Goal: Book appointment/travel/reservation

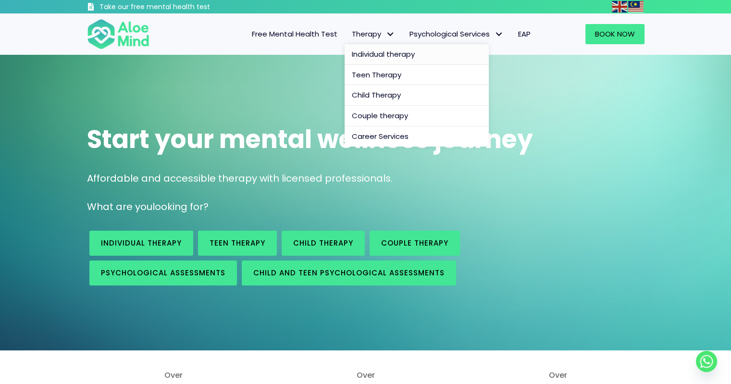
click at [396, 50] on span "Individual therapy" at bounding box center [383, 54] width 63 height 10
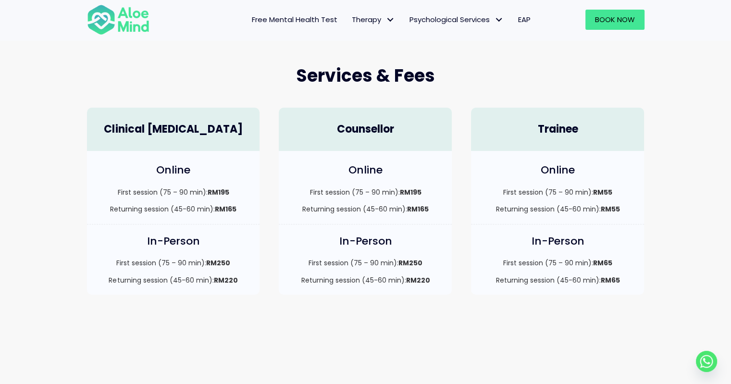
scroll to position [192, 0]
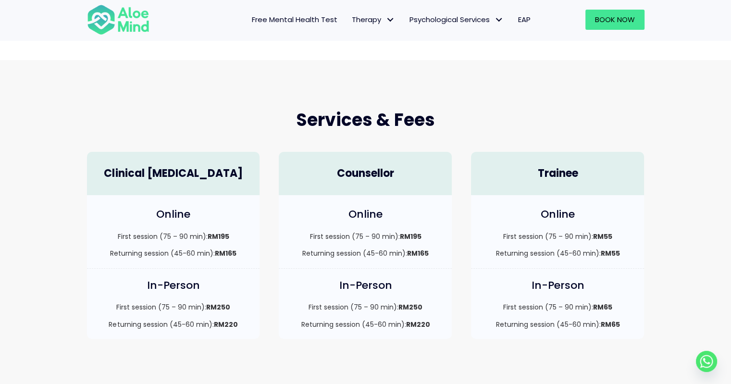
click at [306, 138] on div "Services & Fees" at bounding box center [365, 120] width 577 height 43
click at [480, 38] on span "Adult Psychological Assessments" at bounding box center [470, 40] width 120 height 10
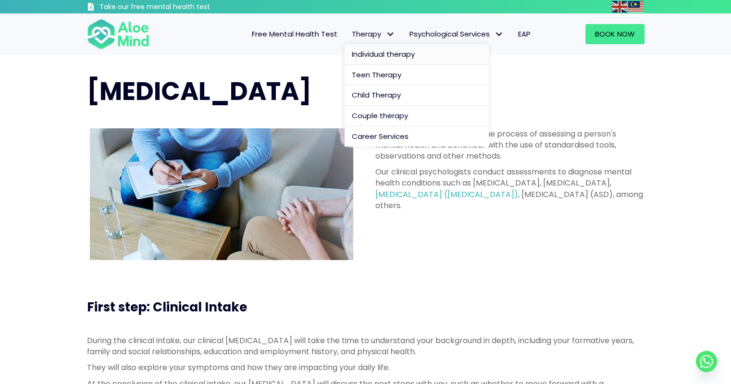
click at [388, 57] on span "Individual therapy" at bounding box center [383, 54] width 63 height 10
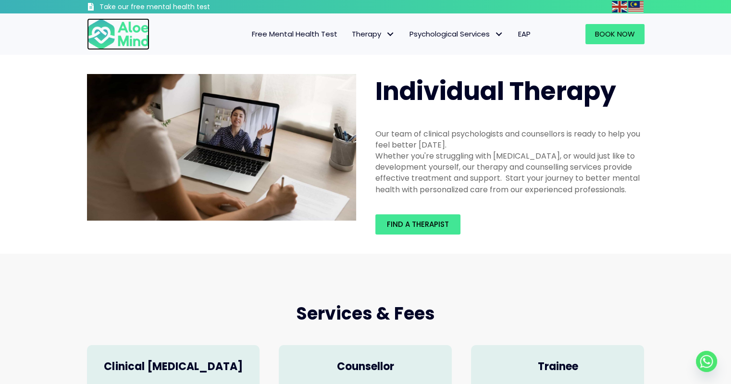
click at [130, 26] on img at bounding box center [118, 34] width 62 height 32
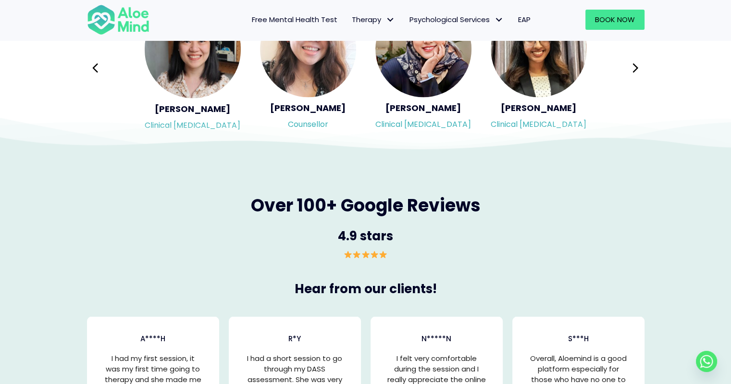
scroll to position [1682, 0]
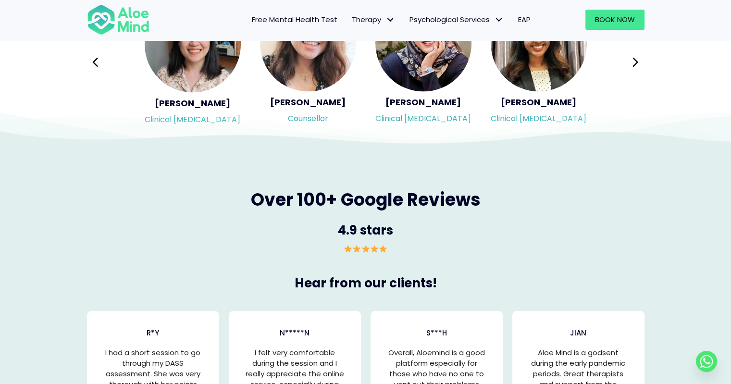
click at [401, 124] on icon at bounding box center [365, 121] width 731 height 48
click at [414, 107] on icon at bounding box center [365, 121] width 731 height 48
click at [412, 70] on img "Slide 3 of 18" at bounding box center [423, 43] width 96 height 96
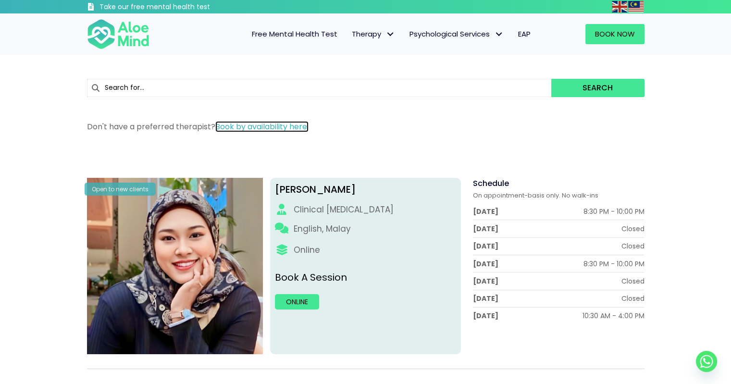
click at [260, 128] on link "Book by availability here." at bounding box center [261, 126] width 93 height 11
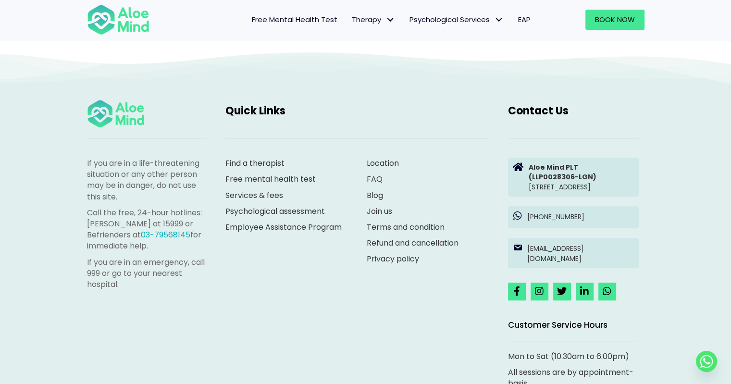
scroll to position [721, 0]
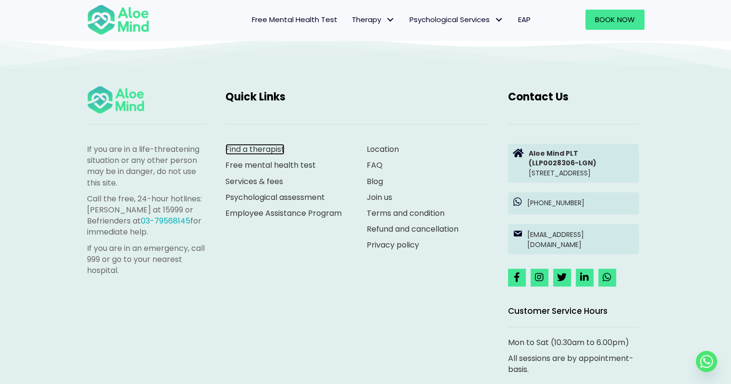
click at [274, 155] on link "Find a therapist" at bounding box center [254, 149] width 59 height 11
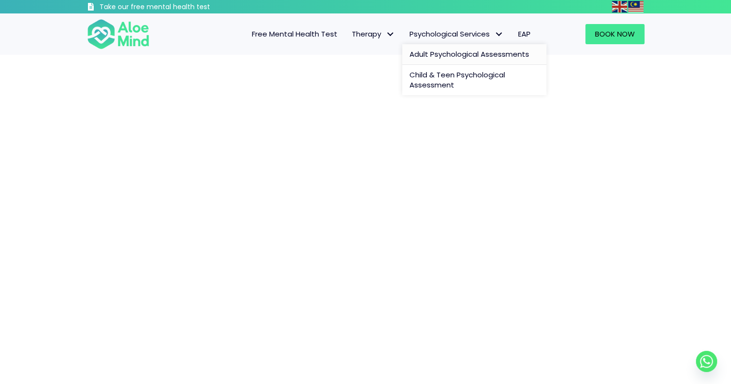
click at [450, 55] on span "Adult Psychological Assessments" at bounding box center [470, 54] width 120 height 10
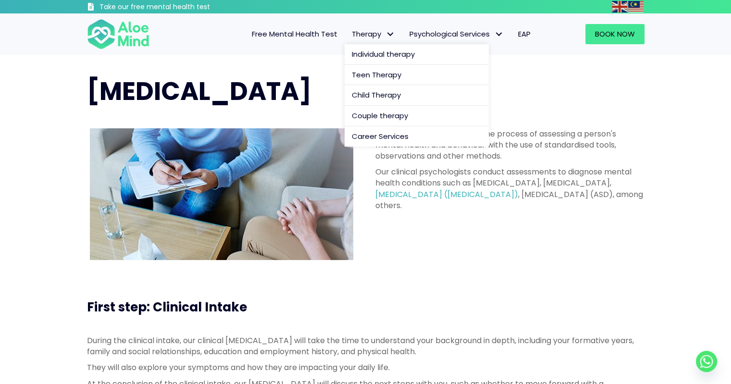
click at [370, 30] on span "Therapy" at bounding box center [373, 34] width 43 height 10
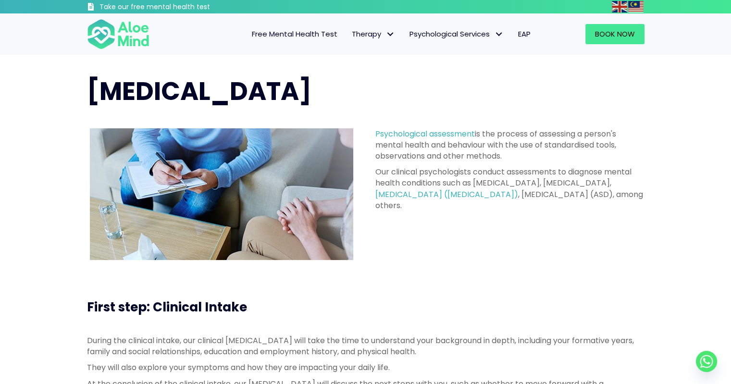
click at [617, 101] on h1 "Psychological Assessment" at bounding box center [366, 91] width 558 height 35
click at [143, 25] on img at bounding box center [118, 34] width 62 height 32
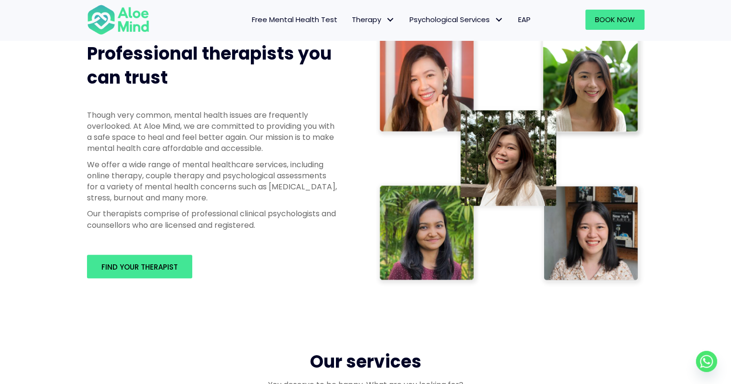
scroll to position [625, 0]
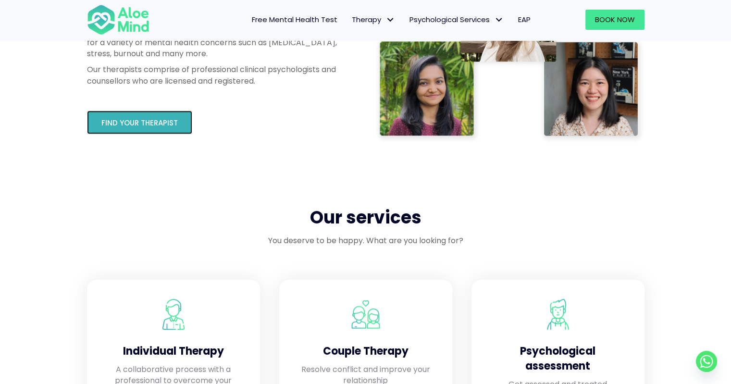
click at [146, 114] on link "Find your therapist" at bounding box center [139, 123] width 105 height 24
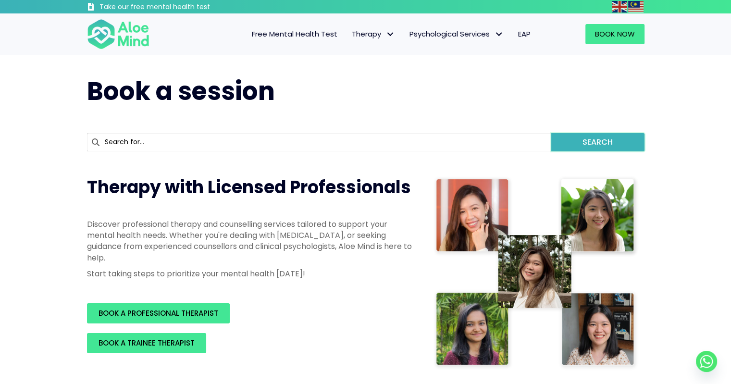
click at [611, 144] on button "Search" at bounding box center [597, 142] width 93 height 18
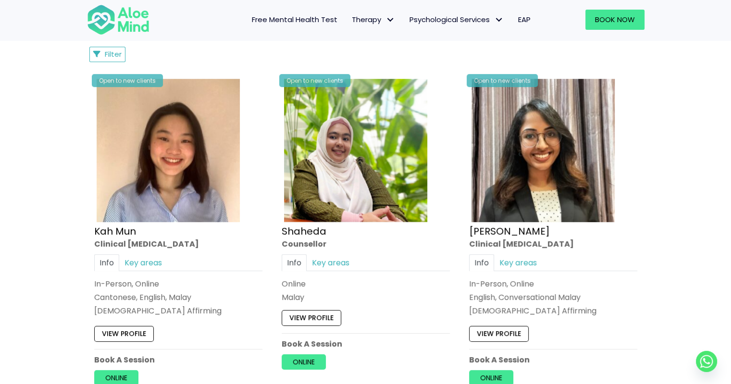
scroll to position [484, 0]
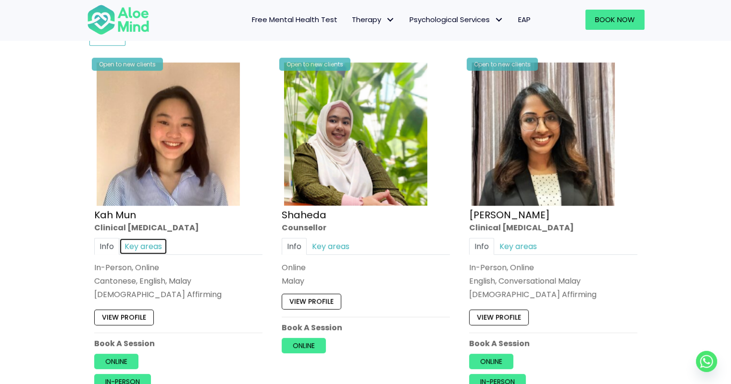
click at [151, 245] on link "Key areas" at bounding box center [143, 246] width 48 height 17
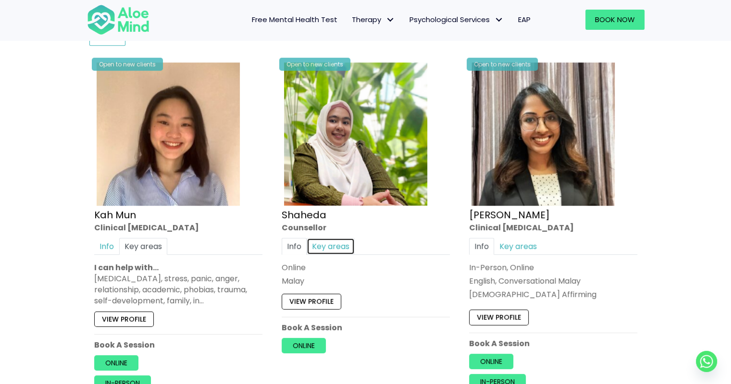
click at [342, 240] on link "Key areas" at bounding box center [331, 246] width 48 height 17
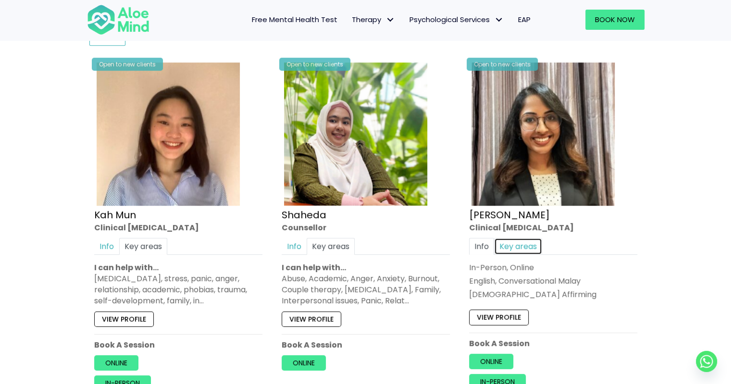
click at [521, 242] on link "Key areas" at bounding box center [518, 246] width 48 height 17
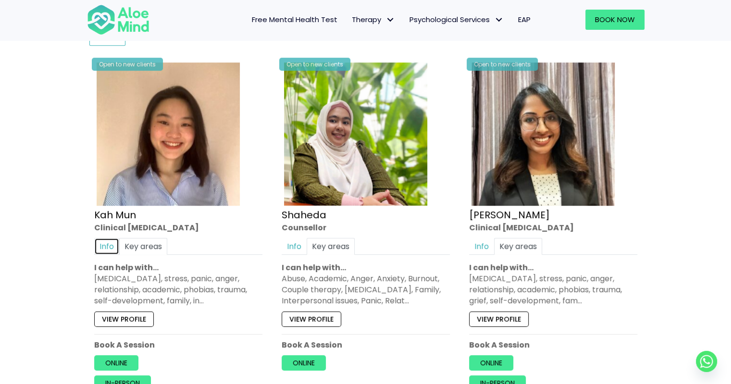
drag, startPoint x: 113, startPoint y: 239, endPoint x: 163, endPoint y: 245, distance: 50.4
click at [113, 239] on link "Info" at bounding box center [106, 246] width 25 height 17
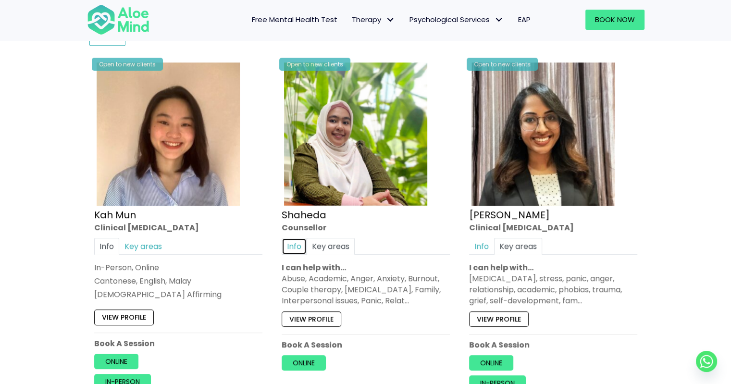
click at [293, 238] on link "Info" at bounding box center [294, 246] width 25 height 17
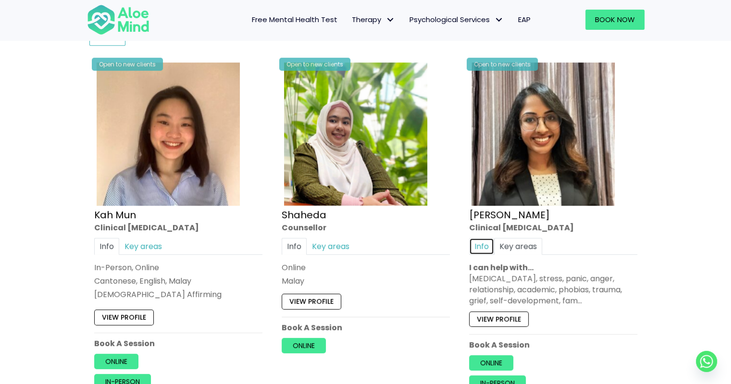
click at [483, 242] on link "Info" at bounding box center [481, 246] width 25 height 17
